Goal: Task Accomplishment & Management: Use online tool/utility

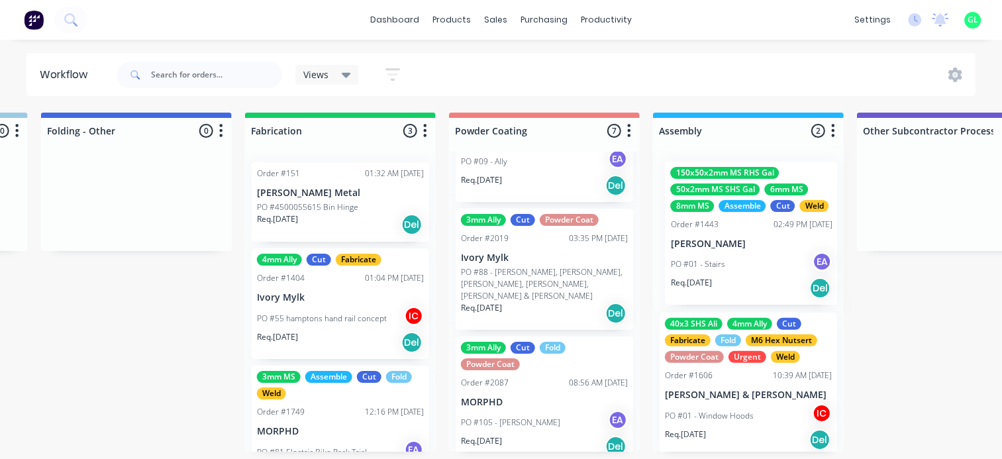
scroll to position [0, 3253]
drag, startPoint x: 776, startPoint y: 249, endPoint x: 756, endPoint y: 249, distance: 20.5
click at [756, 249] on div "150x50x2mm MS RHS Gal 50x2mm MS SHS Gal 6mm MS 8mm MS Assemble Cut Weld Order #…" at bounding box center [748, 302] width 191 height 300
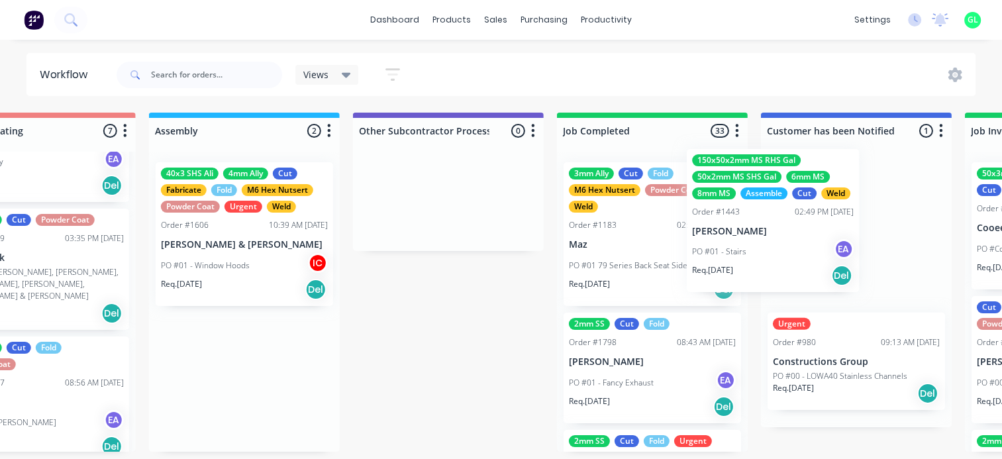
scroll to position [0, 3757]
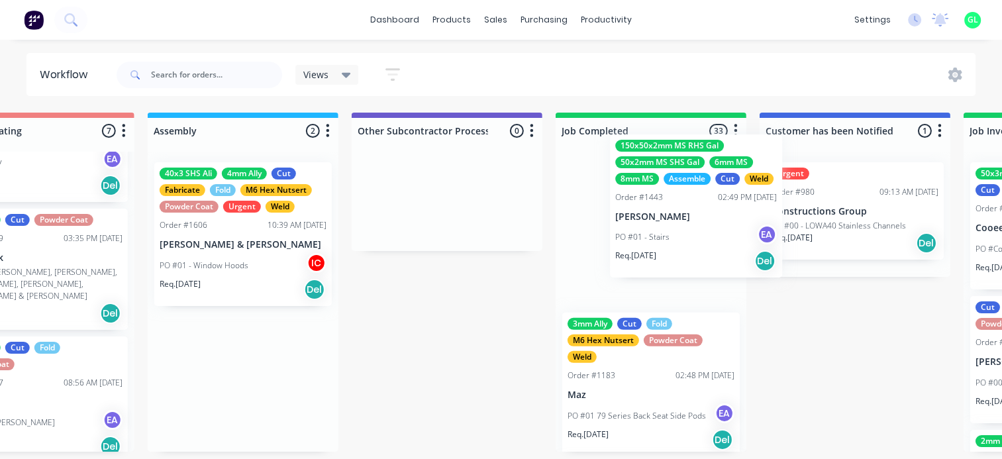
drag, startPoint x: 736, startPoint y: 244, endPoint x: 641, endPoint y: 211, distance: 100.1
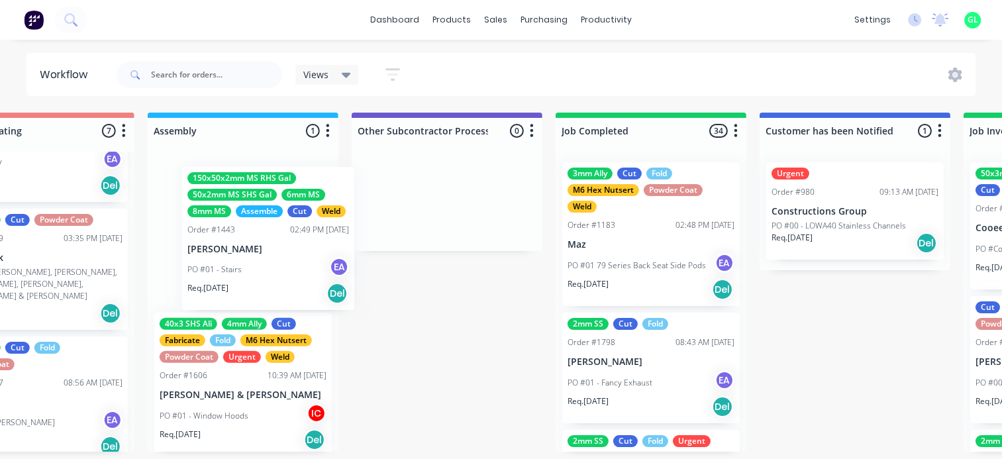
drag, startPoint x: 663, startPoint y: 243, endPoint x: 268, endPoint y: 245, distance: 395.5
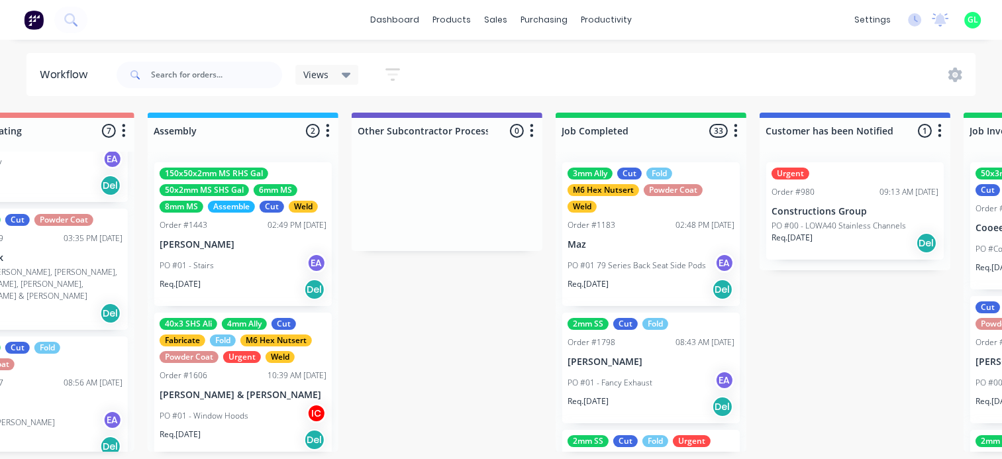
click at [250, 244] on p "[PERSON_NAME]" at bounding box center [243, 244] width 167 height 11
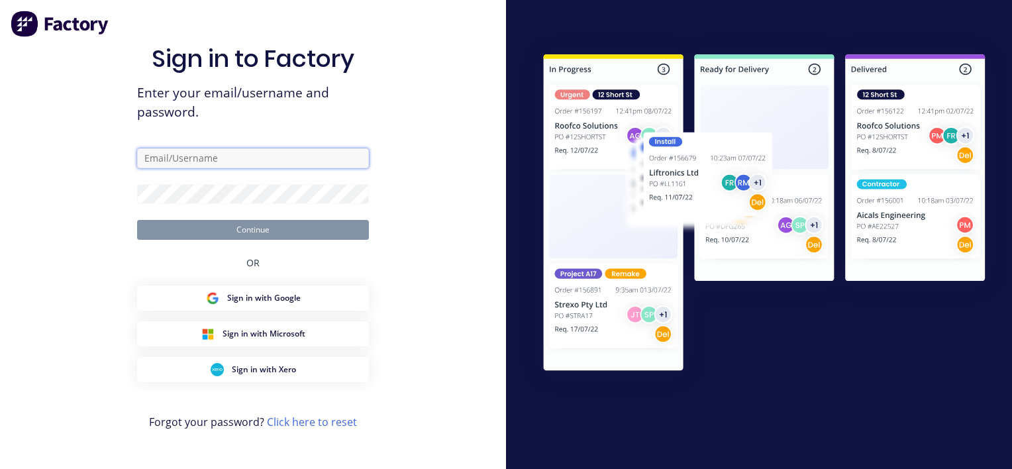
type input "[PERSON_NAME][EMAIL_ADDRESS][DOMAIN_NAME]"
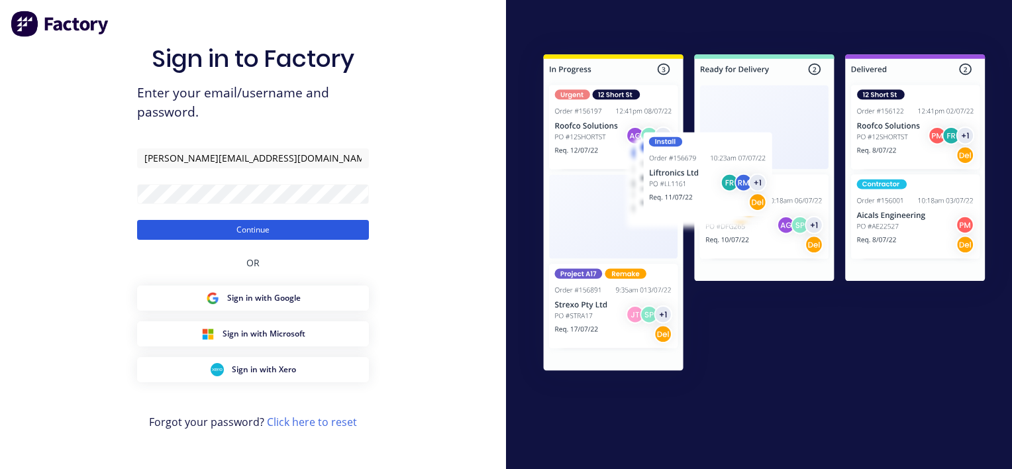
click at [311, 231] on button "Continue" at bounding box center [253, 230] width 232 height 20
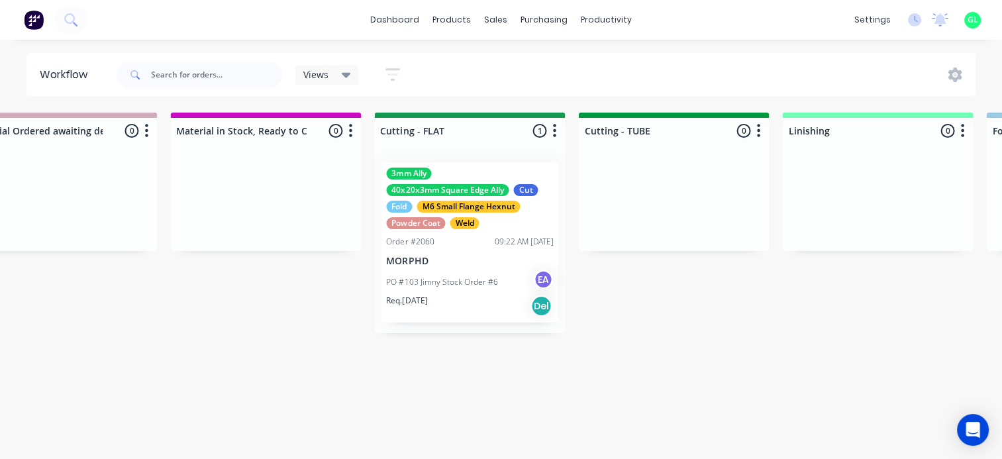
scroll to position [0, 2131]
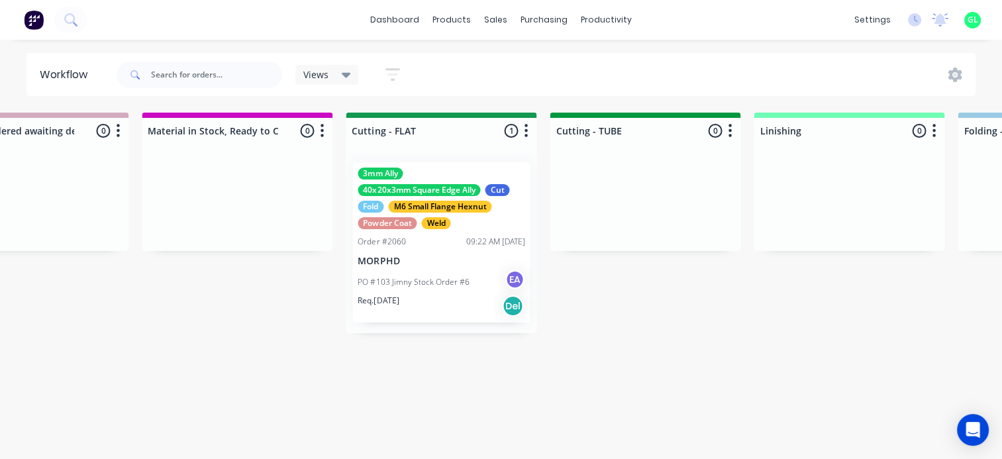
click at [413, 285] on p "PO #103 Jimny Stock Order #6" at bounding box center [413, 282] width 111 height 12
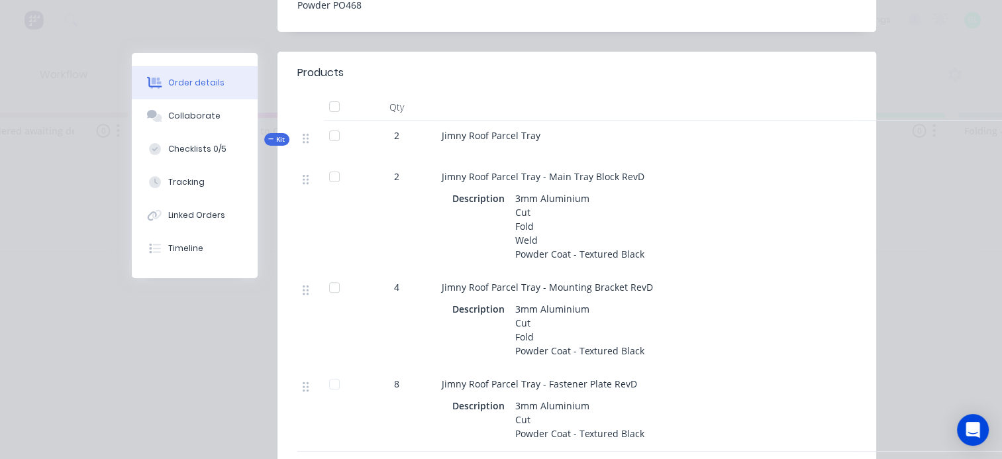
scroll to position [0, 0]
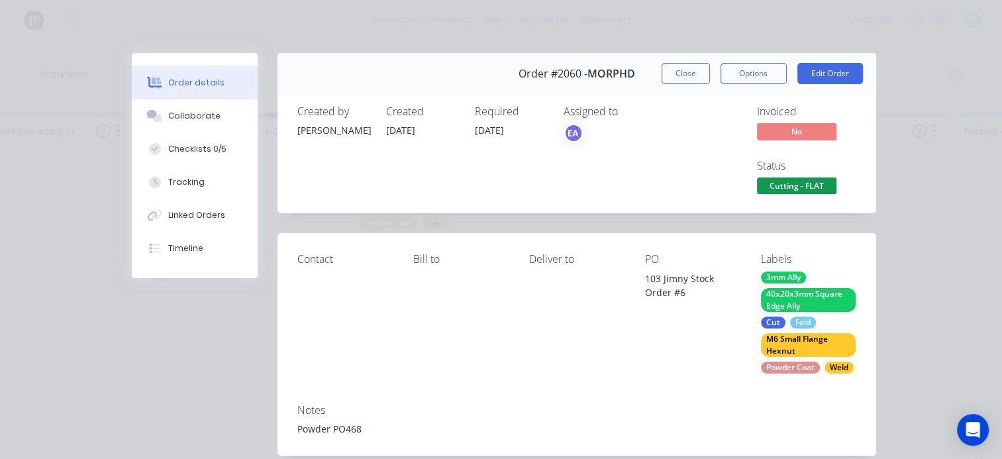
click at [802, 321] on div "Fold" at bounding box center [803, 323] width 26 height 12
click at [627, 317] on div "Contact Bill to Deliver to PO 103 Jimny Stock Order #6 Labels 3mm Ally 40x20x3m…" at bounding box center [577, 313] width 599 height 160
click at [762, 74] on button "Options" at bounding box center [754, 73] width 66 height 21
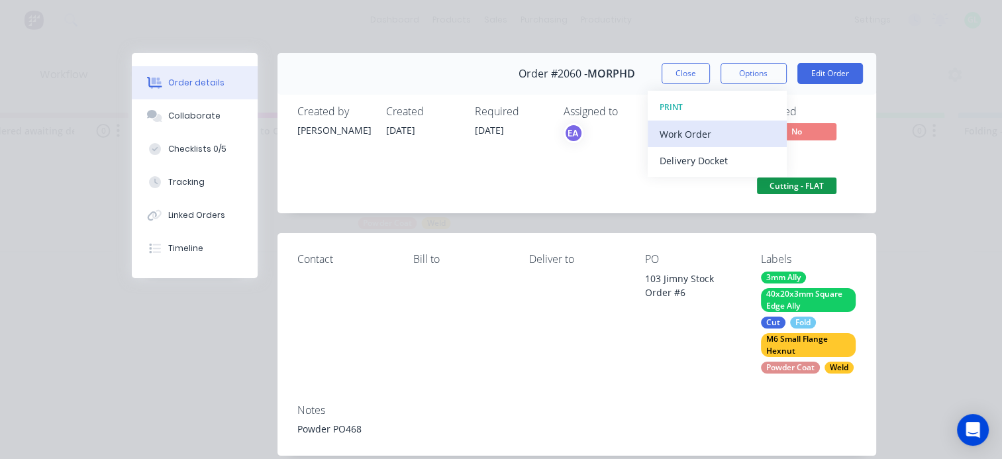
click at [696, 134] on div "Work Order" at bounding box center [717, 134] width 115 height 19
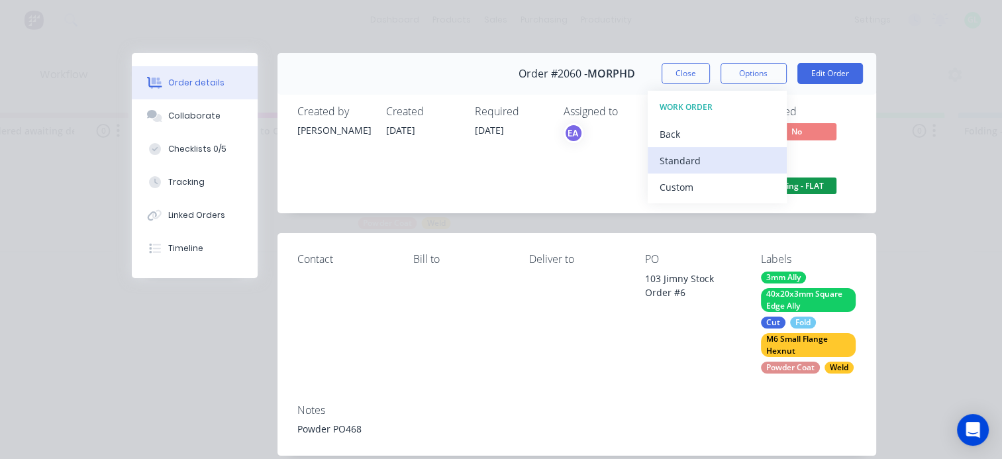
click at [686, 159] on div "Standard" at bounding box center [717, 160] width 115 height 19
